Goal: Check status: Check status

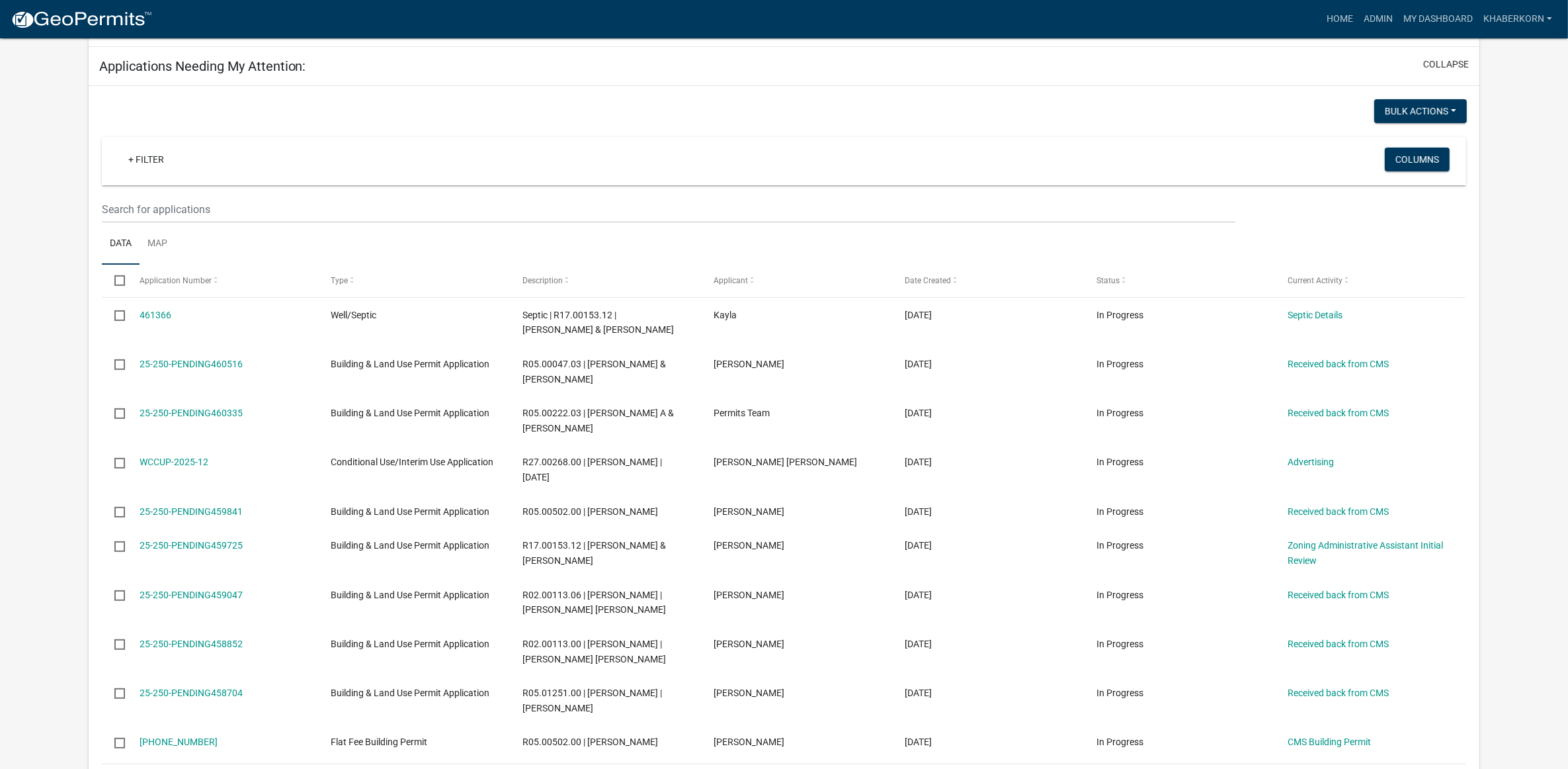
scroll to position [590, 0]
click at [1390, 19] on link "Admin" at bounding box center [1378, 19] width 39 height 25
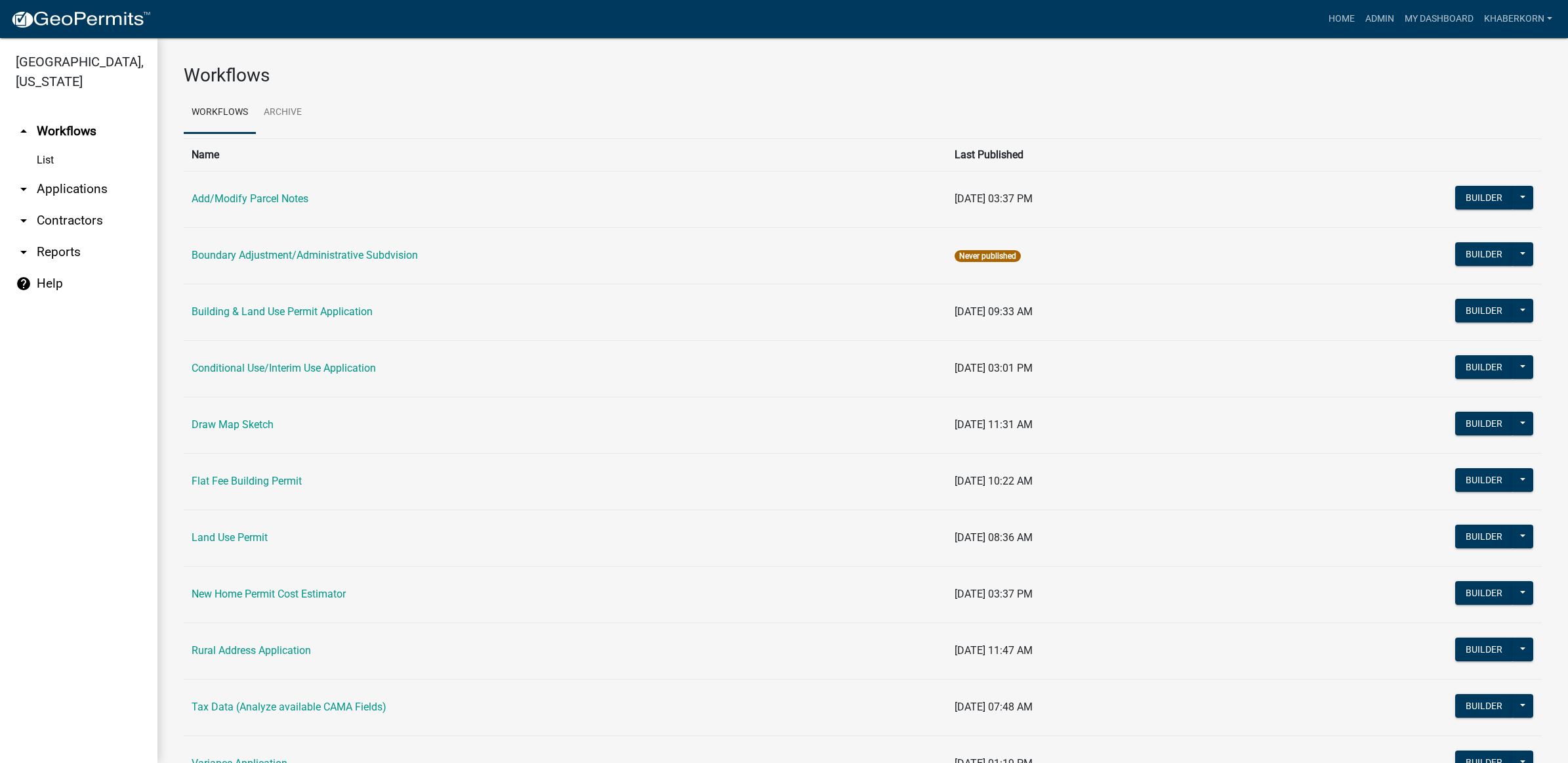
scroll to position [164, 0]
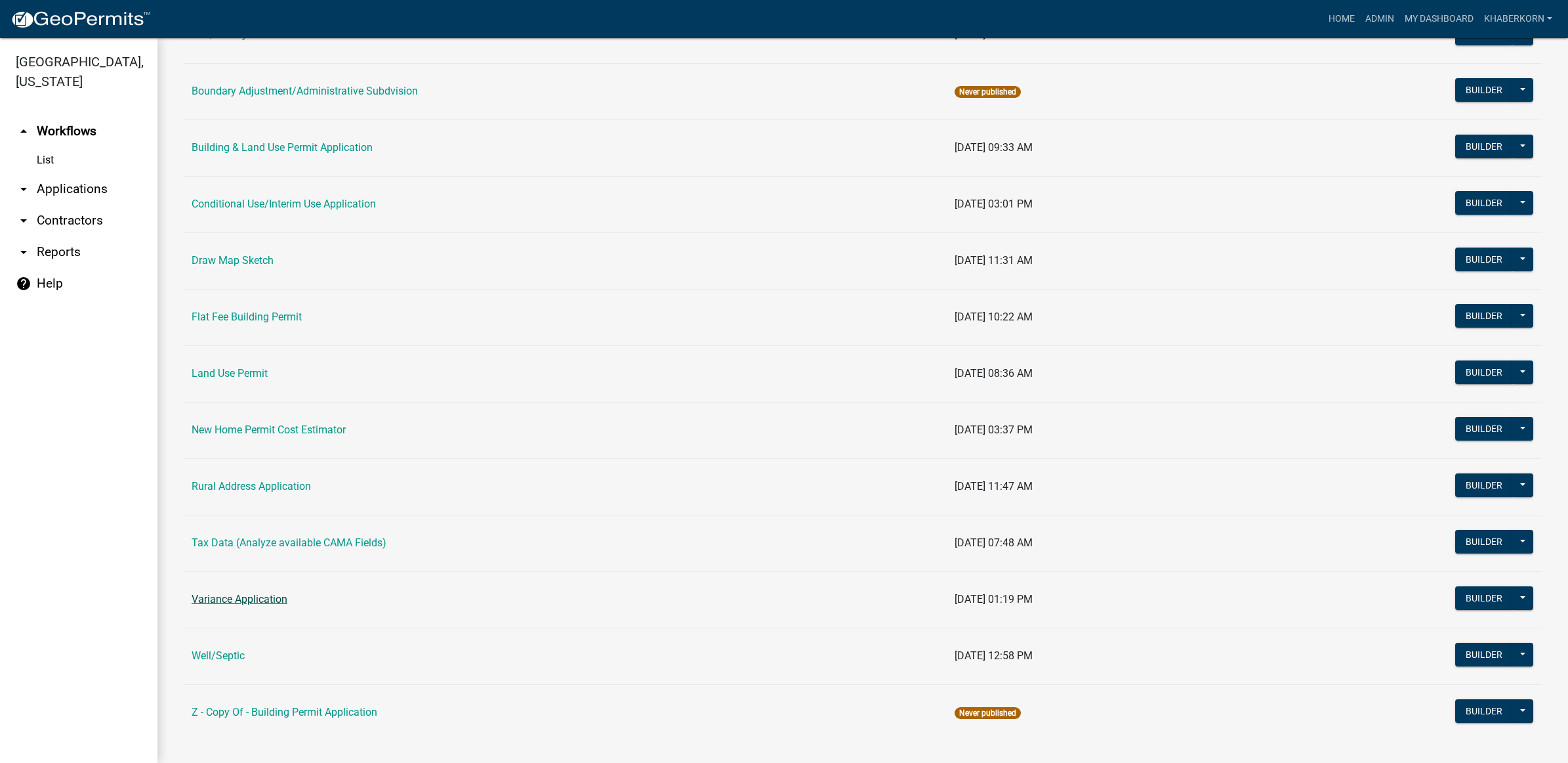
click at [259, 598] on link "Variance Application" at bounding box center [240, 598] width 96 height 12
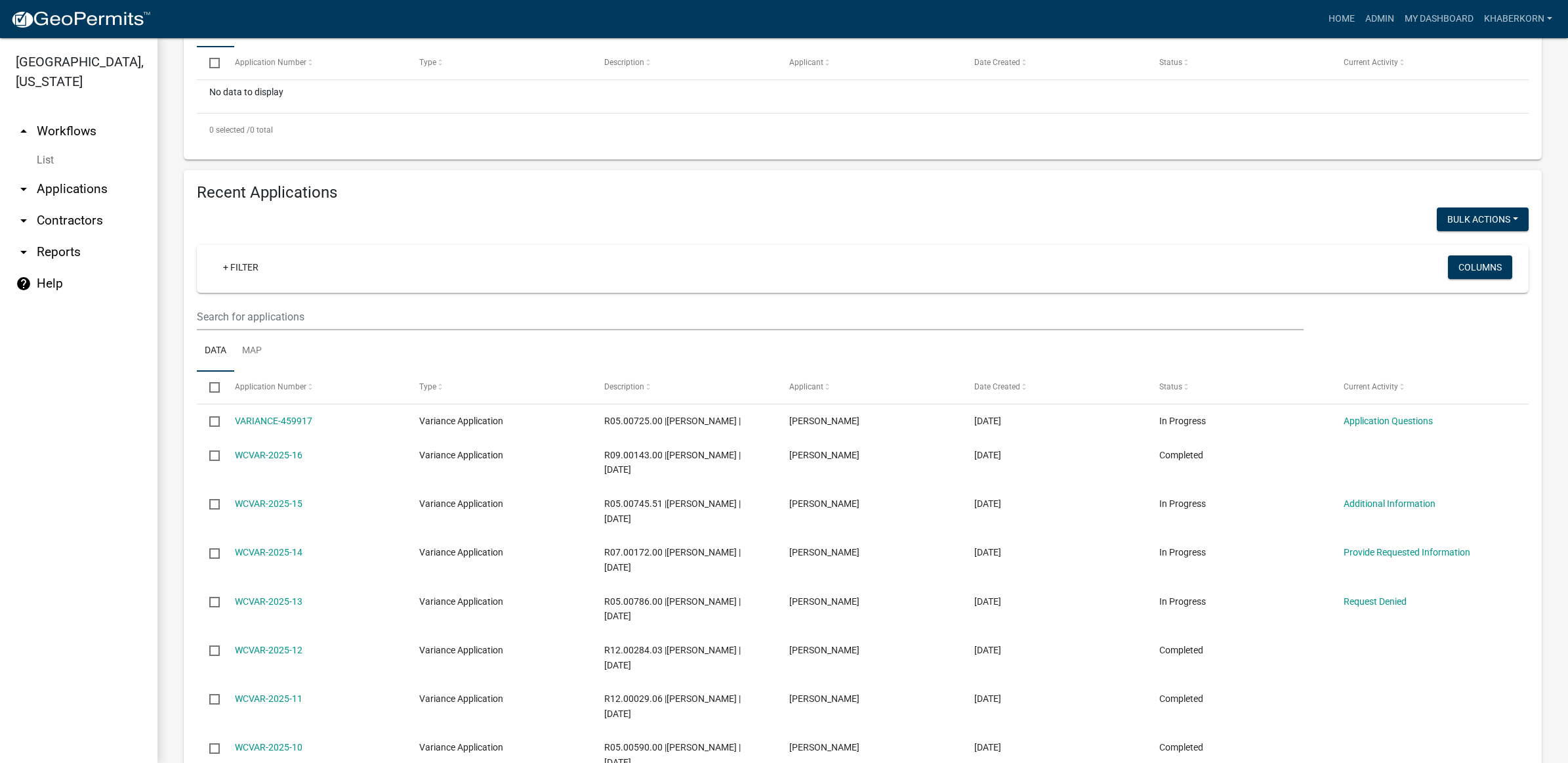
scroll to position [328, 0]
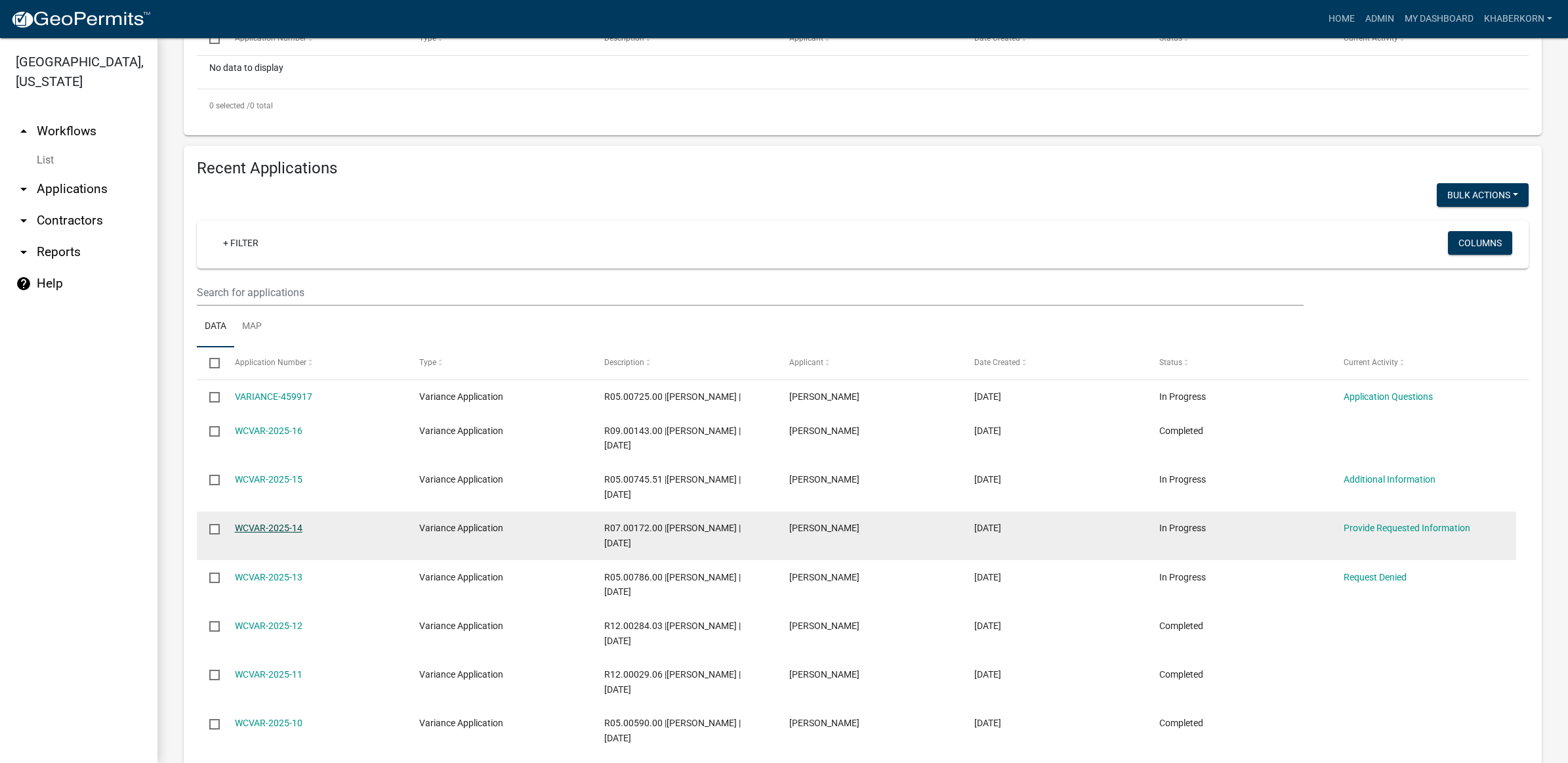
click at [291, 528] on link "WCVAR-2025-14" at bounding box center [268, 527] width 67 height 11
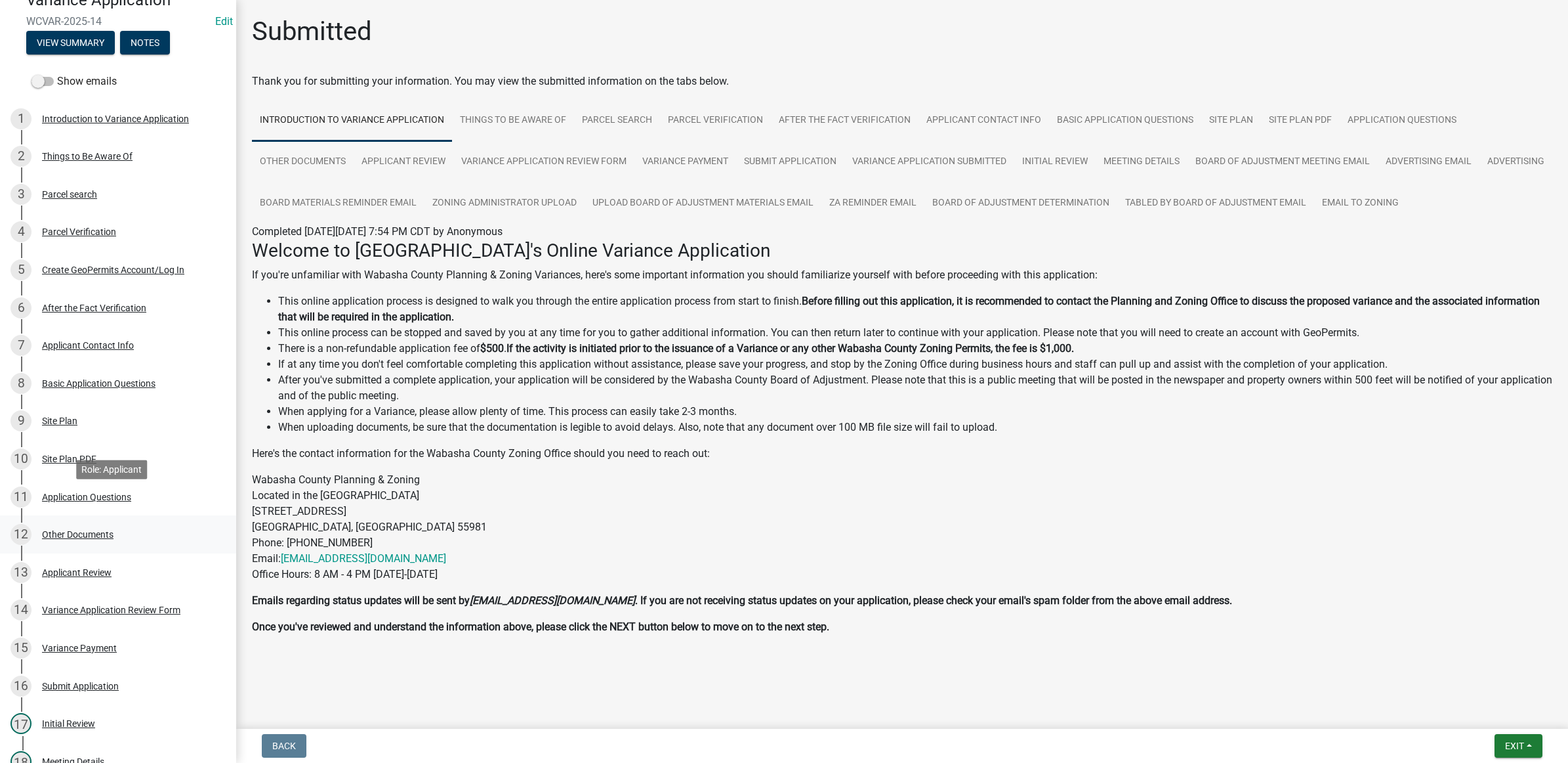
scroll to position [164, 0]
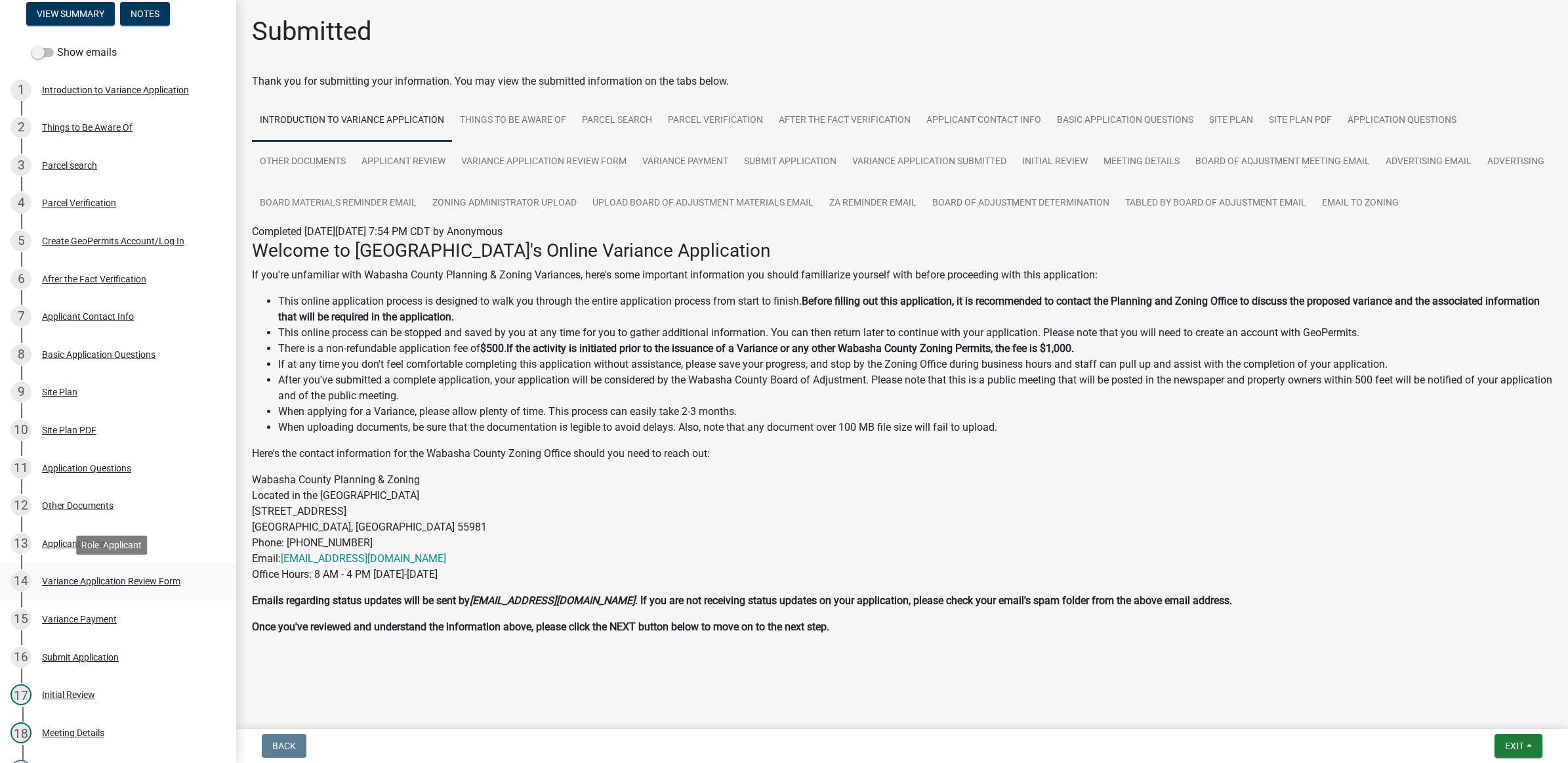
click at [115, 583] on div "Variance Application Review Form" at bounding box center [111, 580] width 138 height 9
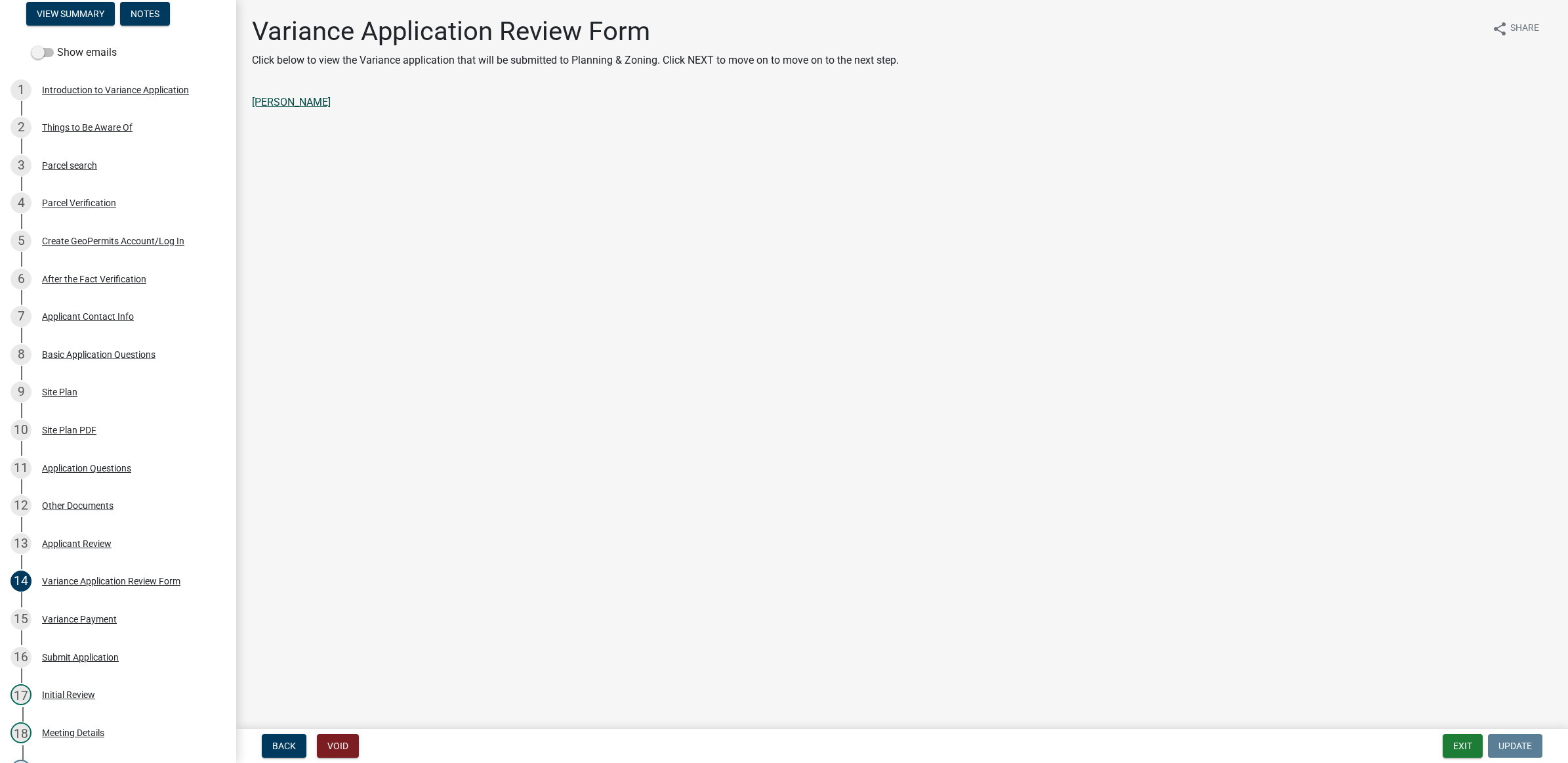
click at [315, 108] on link "[PERSON_NAME]" at bounding box center [291, 102] width 79 height 12
